Goal: Task Accomplishment & Management: Use online tool/utility

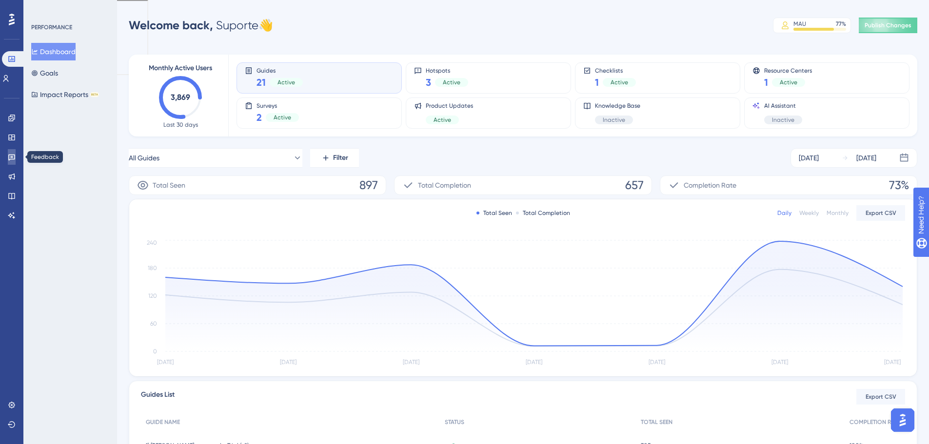
click at [16, 152] on link at bounding box center [12, 157] width 8 height 16
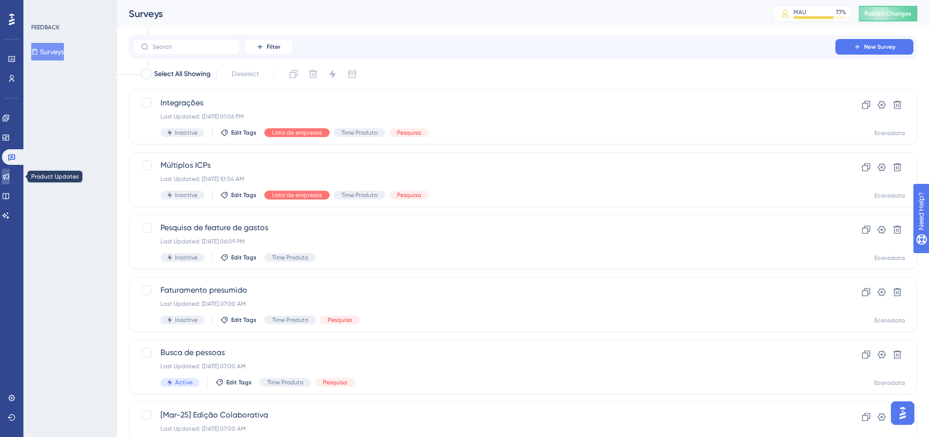
click at [10, 177] on icon at bounding box center [6, 177] width 8 height 8
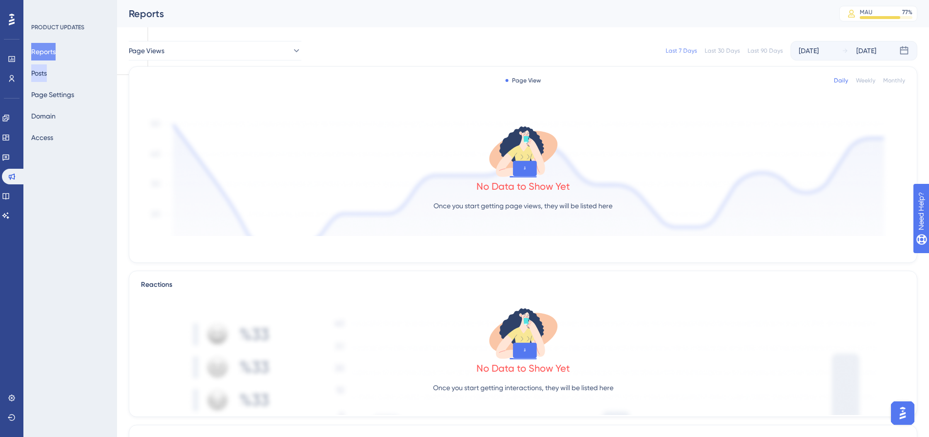
click at [47, 75] on button "Posts" at bounding box center [39, 73] width 16 height 18
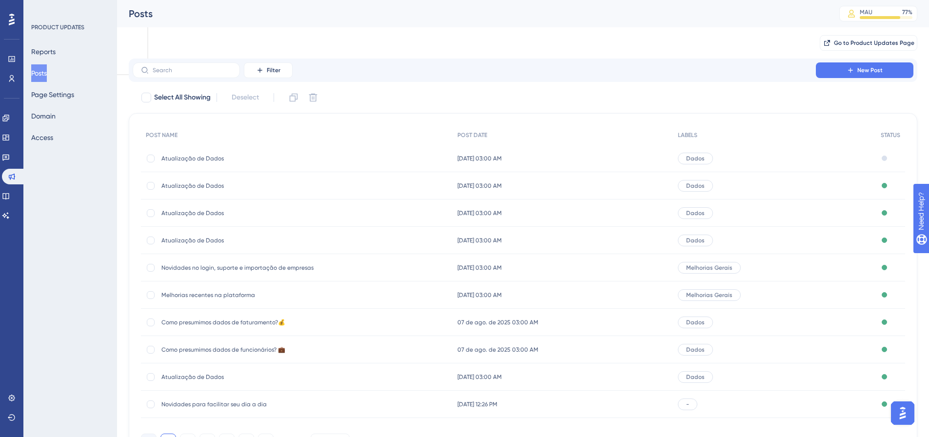
click at [293, 157] on span "Atualização de Dados" at bounding box center [239, 159] width 156 height 8
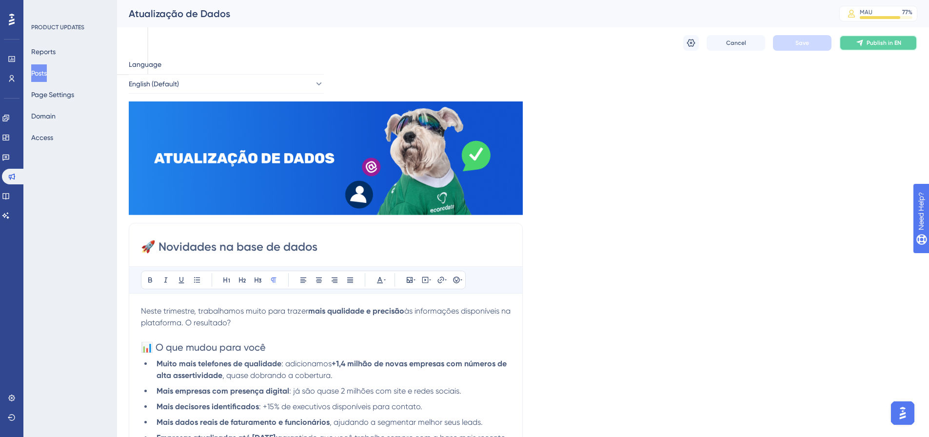
click at [870, 41] on span "Publish in EN" at bounding box center [883, 43] width 35 height 8
